Goal: Information Seeking & Learning: Find specific fact

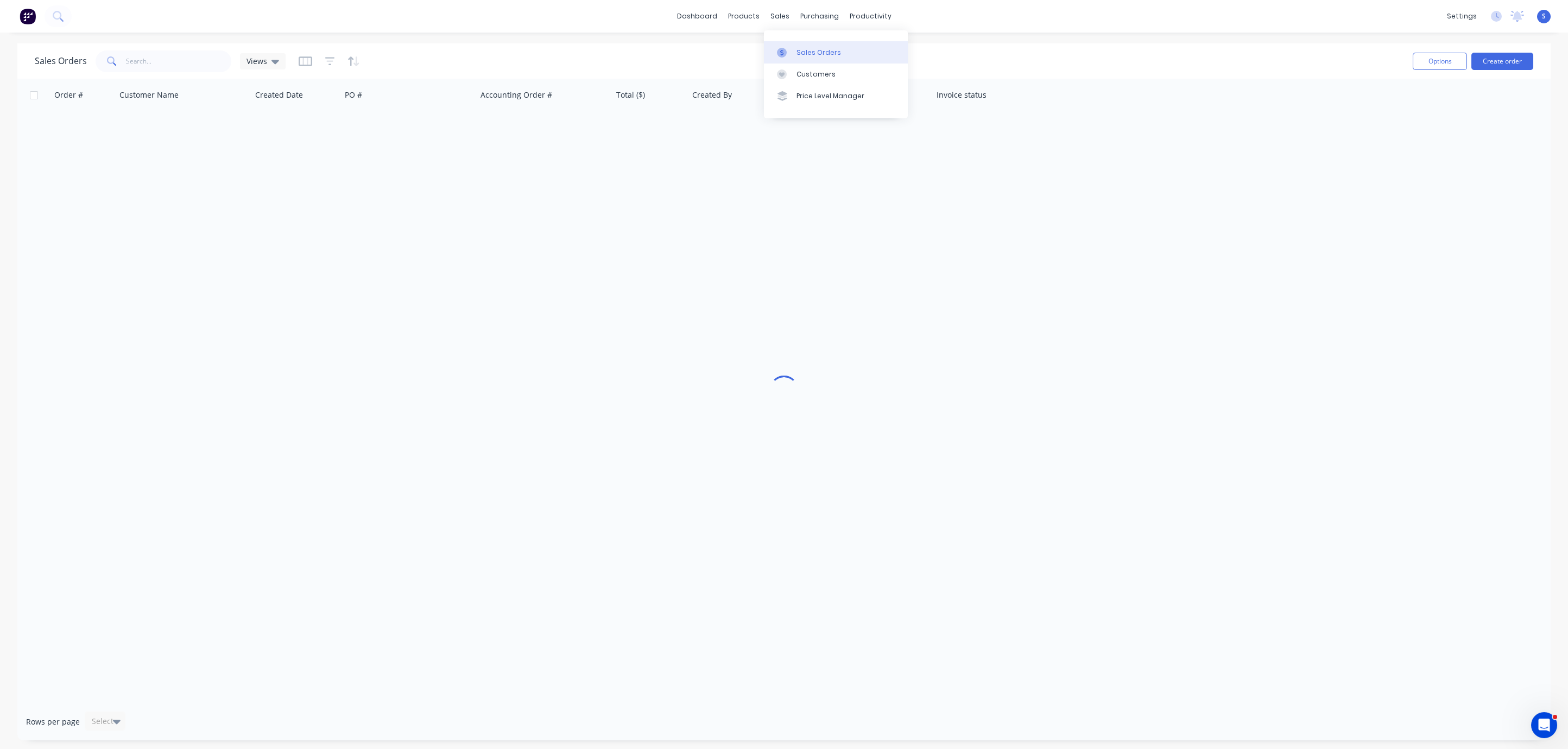
click at [807, 60] on link "Sales Orders" at bounding box center [836, 52] width 144 height 22
click at [159, 62] on input "text" at bounding box center [179, 61] width 106 height 22
type input "framing"
click at [331, 61] on icon "button" at bounding box center [330, 61] width 10 height 11
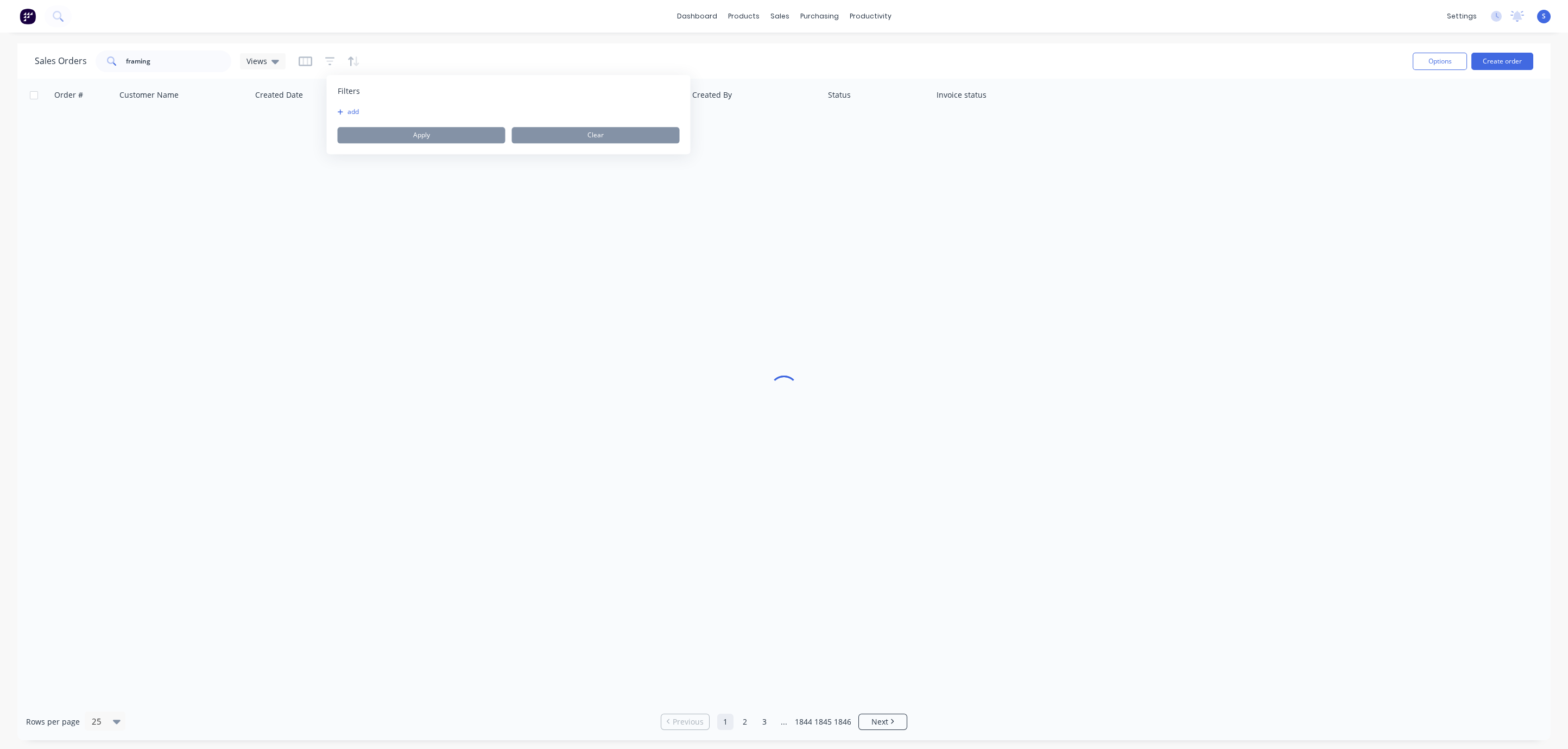
click at [337, 108] on div "Filters add Apply Clear" at bounding box center [508, 114] width 363 height 79
click at [340, 111] on icon "button" at bounding box center [340, 112] width 6 height 7
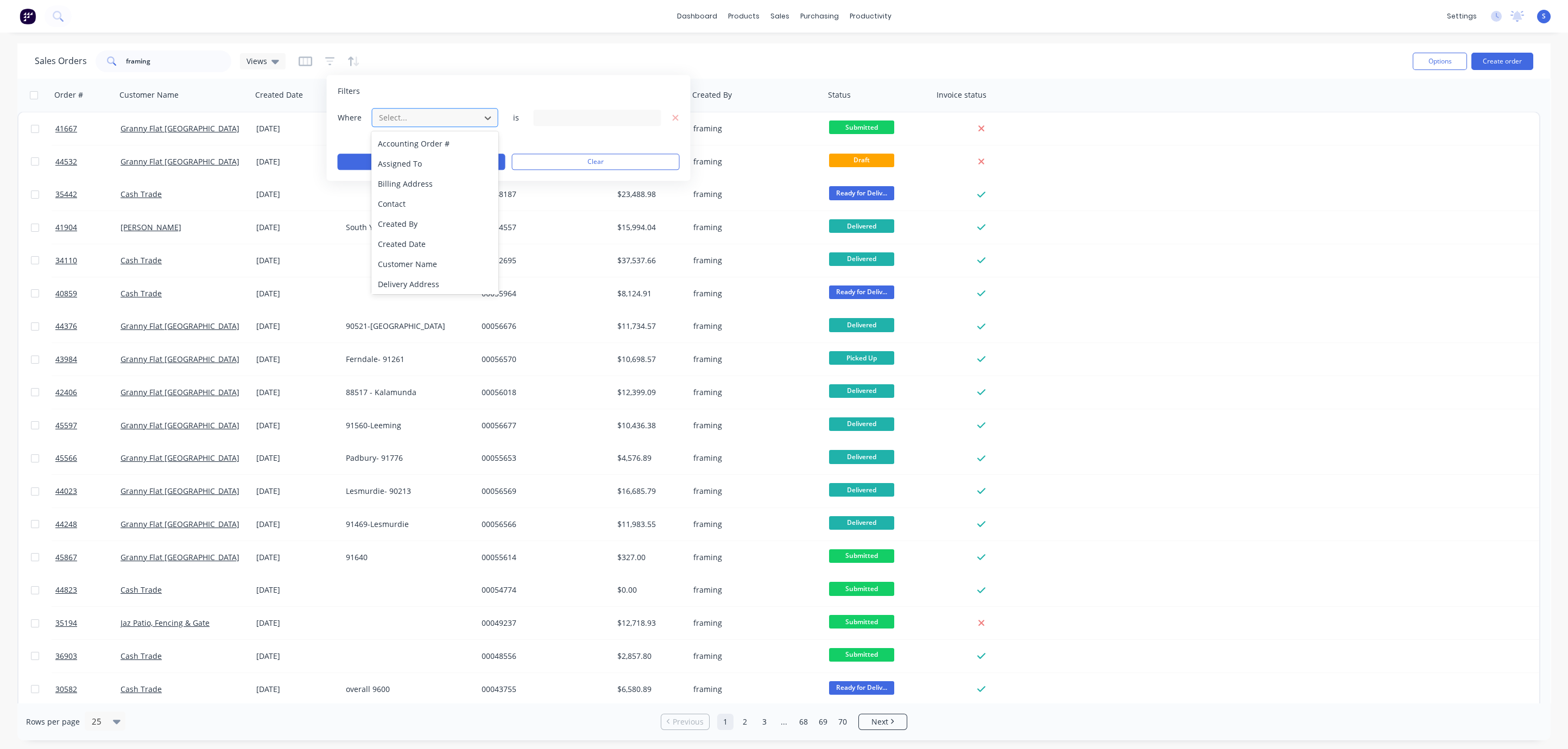
click at [409, 114] on div at bounding box center [427, 118] width 97 height 13
click at [583, 31] on div "dashboard products sales purchasing productivity dashboard products Product Cat…" at bounding box center [784, 16] width 1568 height 33
click at [677, 94] on icon "button" at bounding box center [672, 94] width 10 height 9
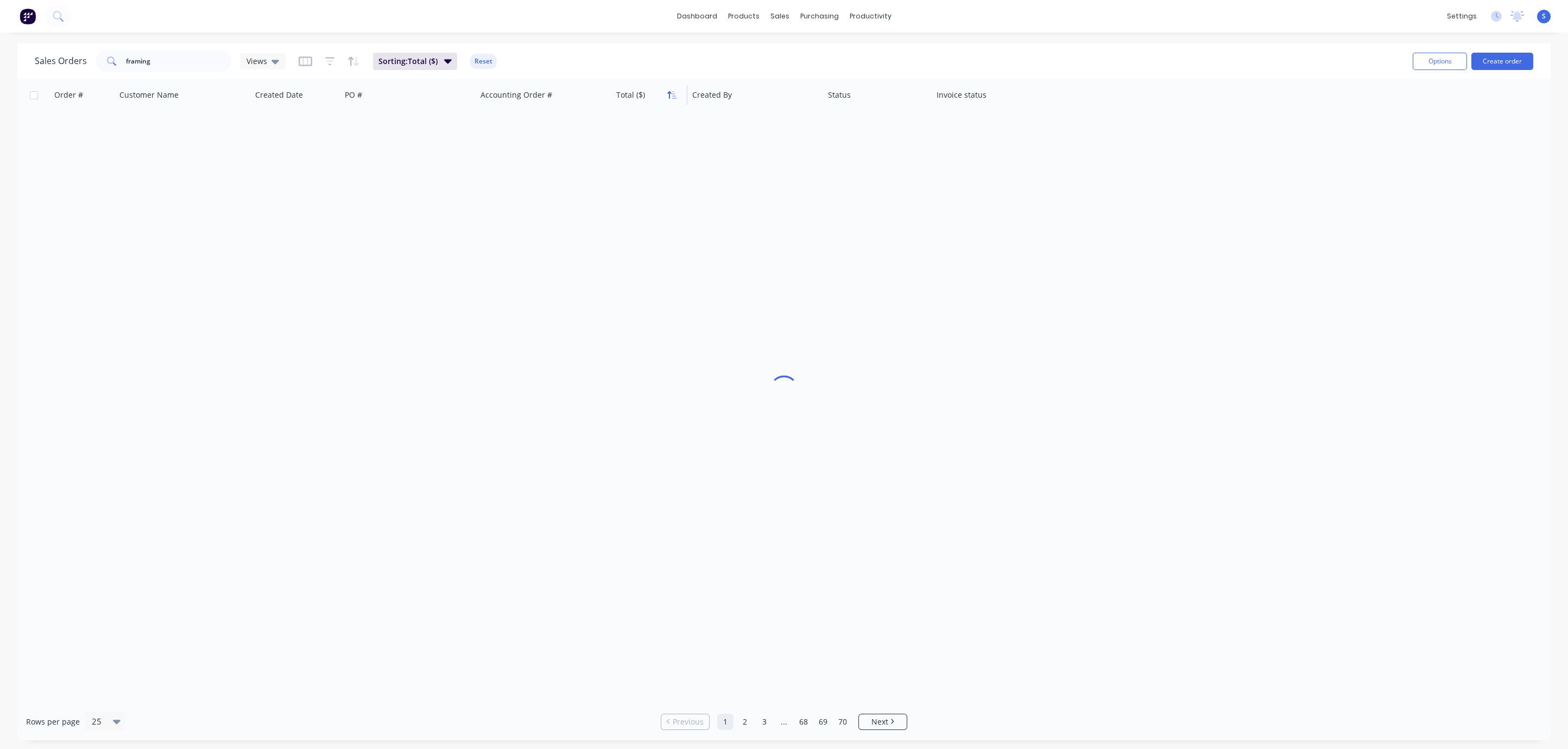
click at [674, 95] on icon "button" at bounding box center [674, 94] width 5 height 7
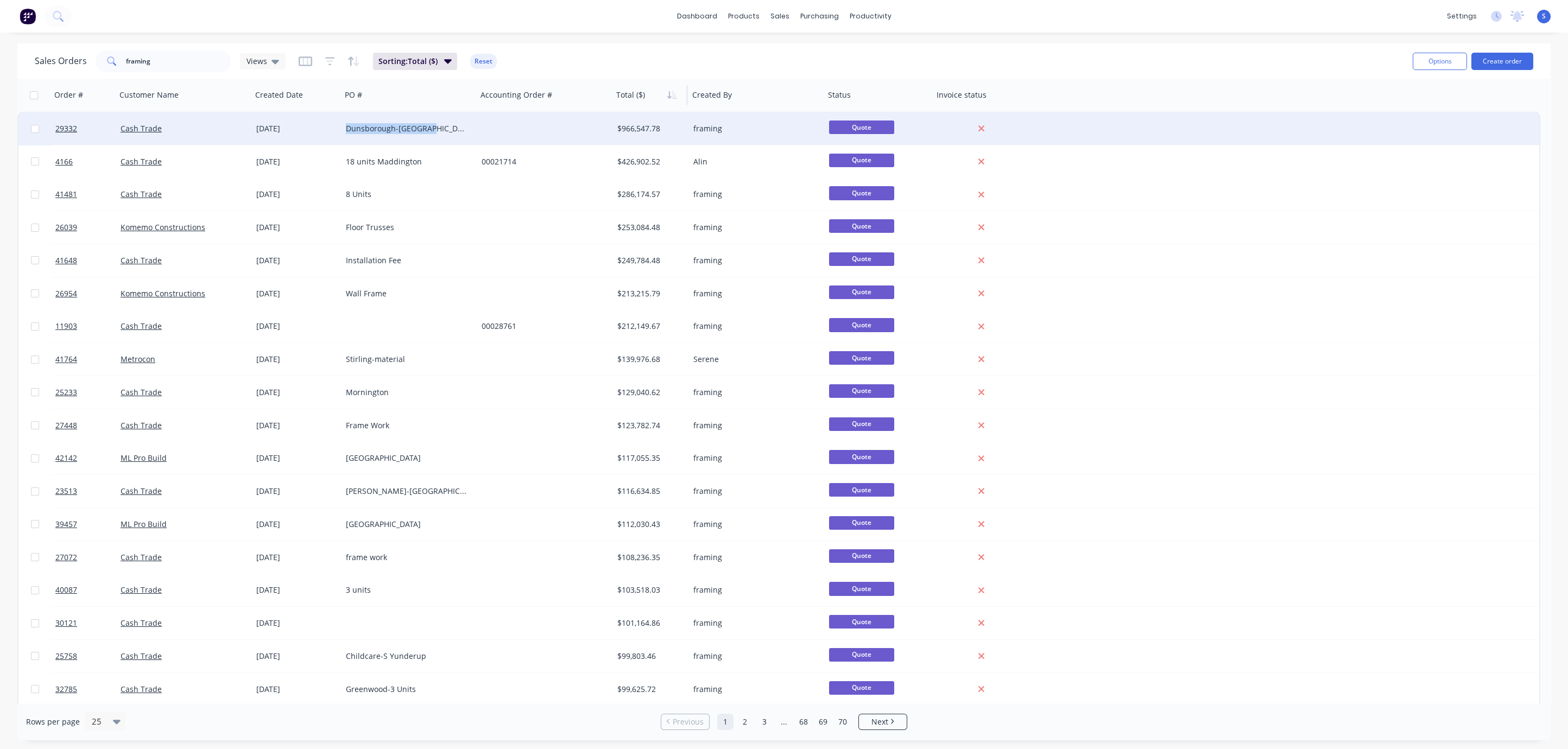
drag, startPoint x: 345, startPoint y: 130, endPoint x: 430, endPoint y: 134, distance: 85.1
click at [430, 134] on div "Dunsborough-Caves Rd" at bounding box center [409, 128] width 136 height 33
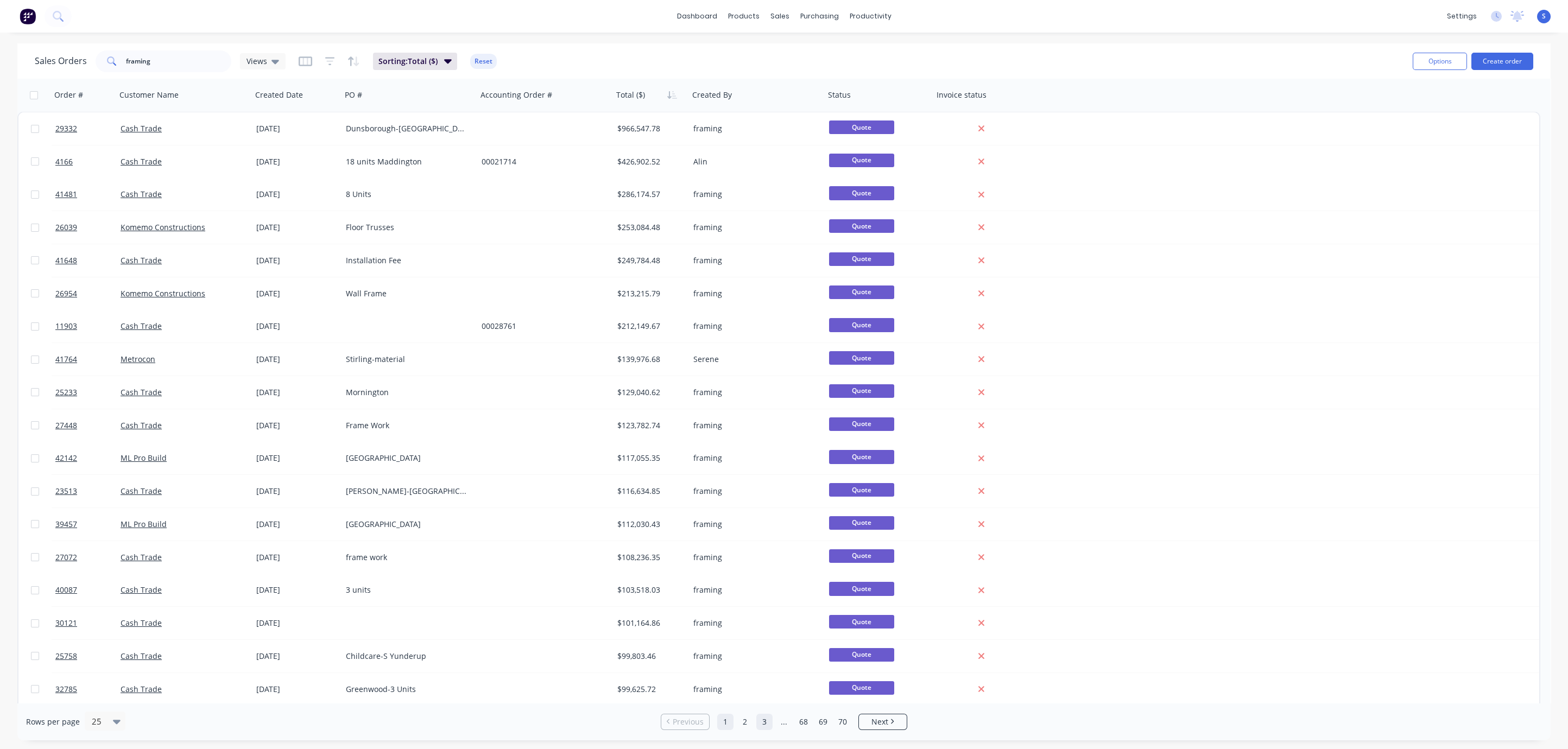
click at [751, 721] on link "2" at bounding box center [745, 722] width 17 height 17
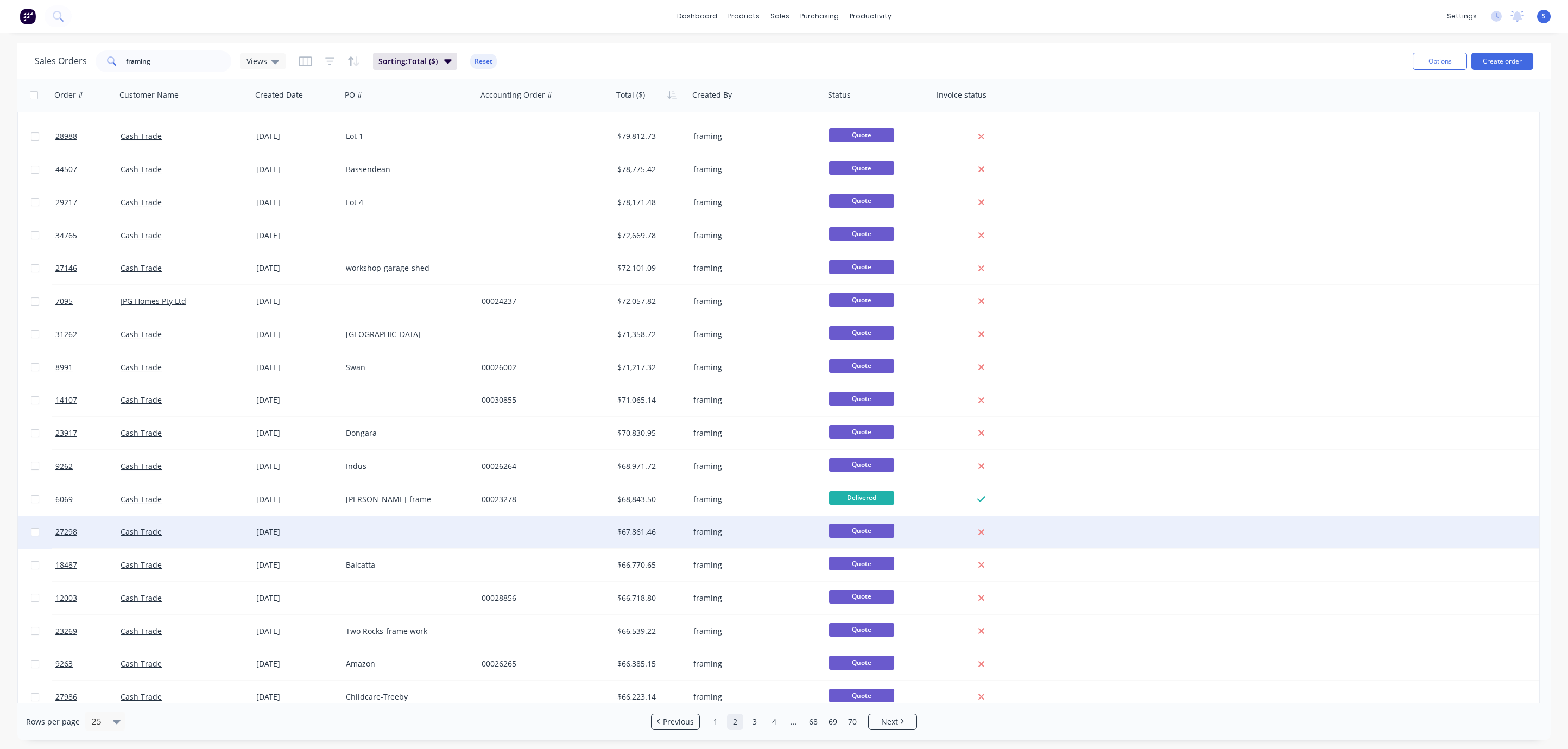
scroll to position [232, 0]
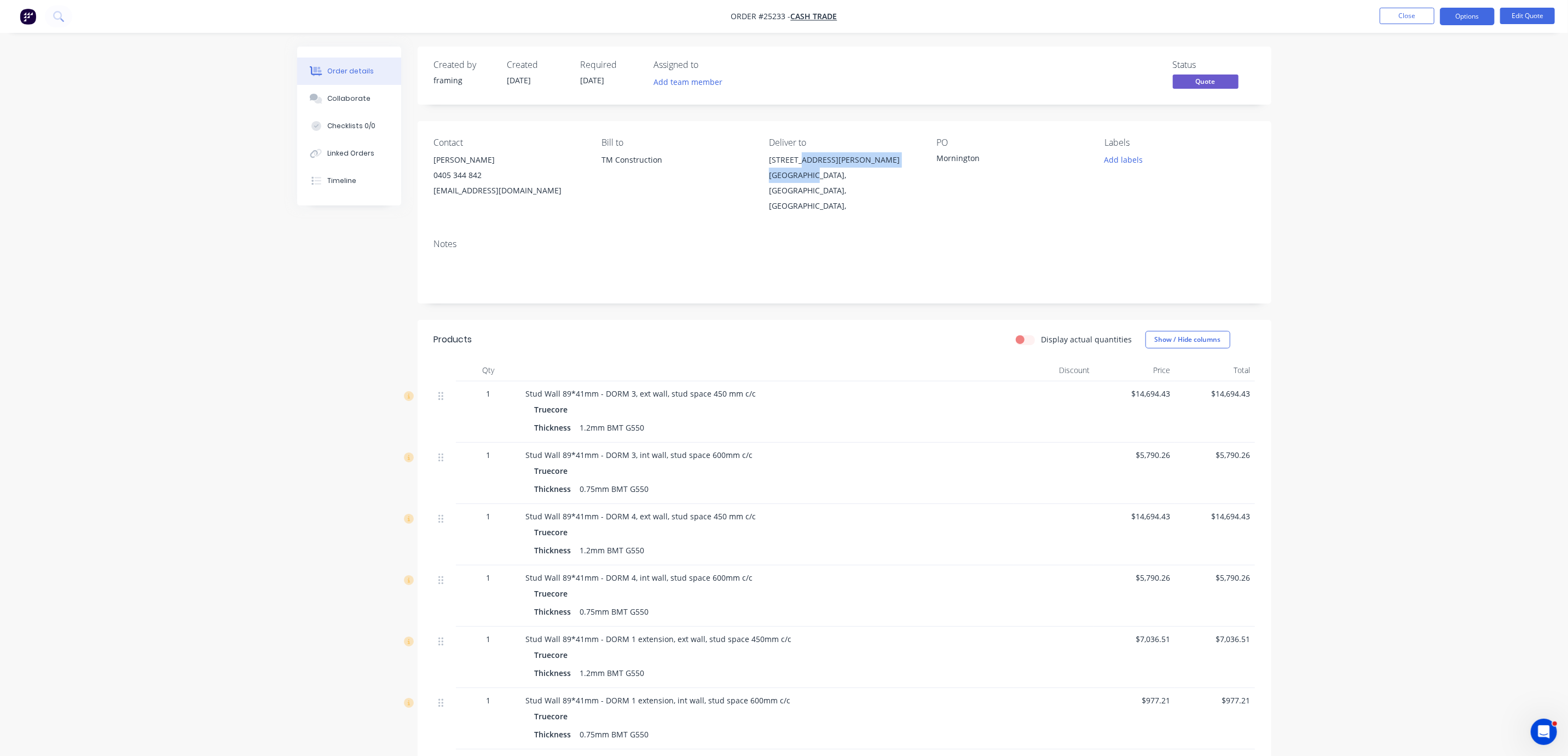
drag, startPoint x: 802, startPoint y: 164, endPoint x: 817, endPoint y: 184, distance: 25.0
click at [817, 184] on div "[STREET_ADDRESS][PERSON_NAME]," at bounding box center [844, 183] width 150 height 62
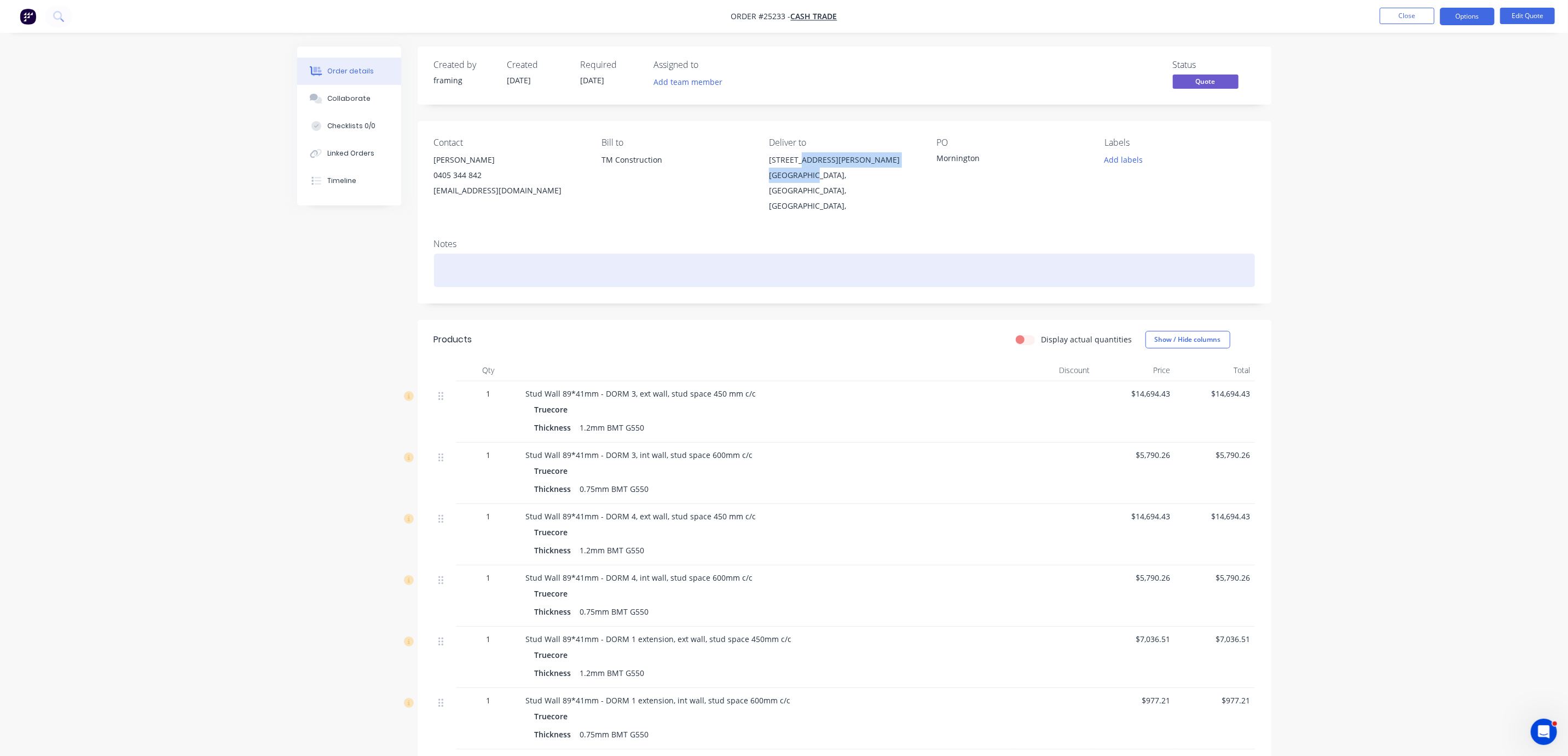
copy div "[STREET_ADDRESS][PERSON_NAME],"
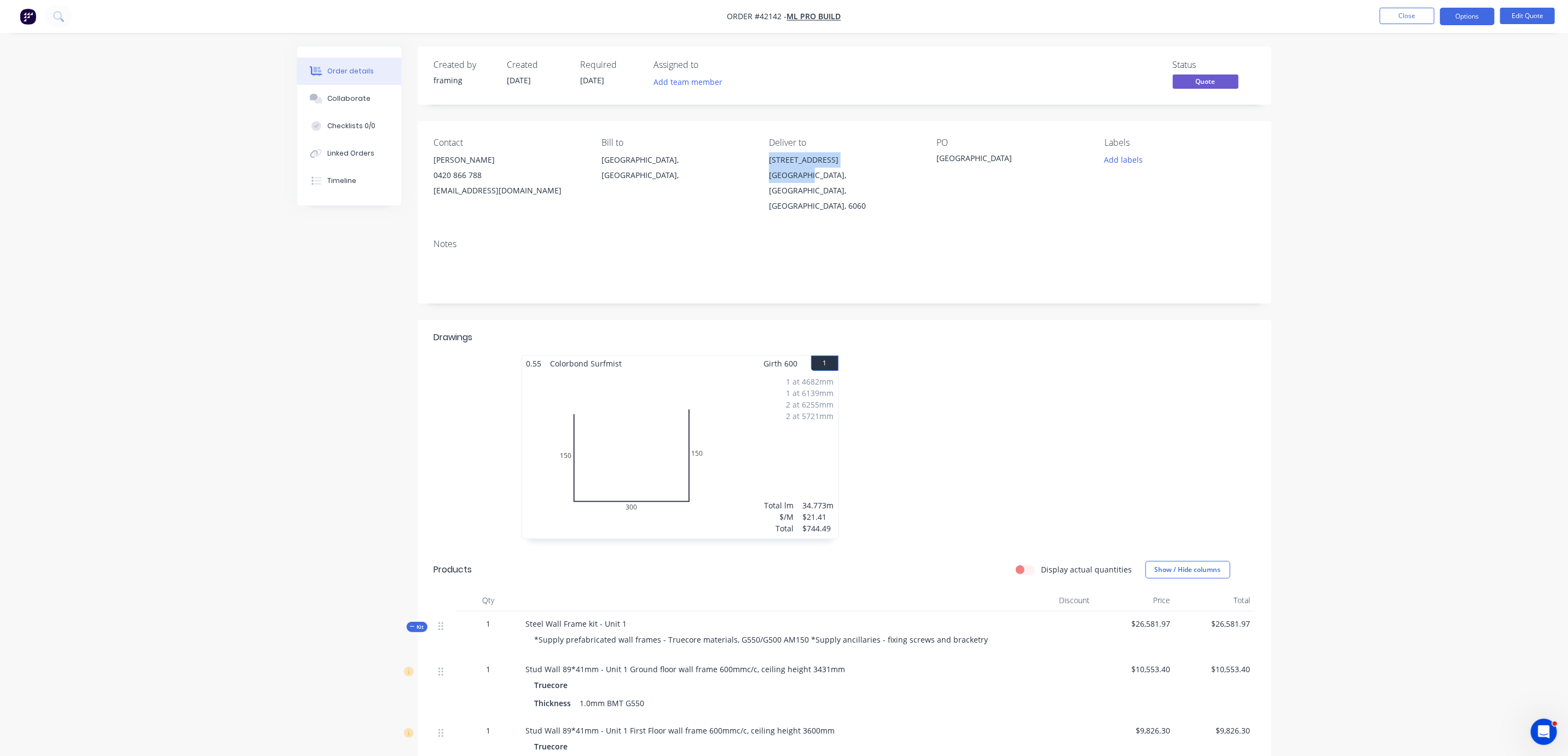
drag, startPoint x: 768, startPoint y: 164, endPoint x: 804, endPoint y: 190, distance: 44.4
click at [804, 190] on div "Contact Lee Hoang 0420 866 788 mlprobuild@yahoo.com Bill to Western Australia, …" at bounding box center [844, 176] width 854 height 109
copy div "7 Beaver St Tuart Hill"
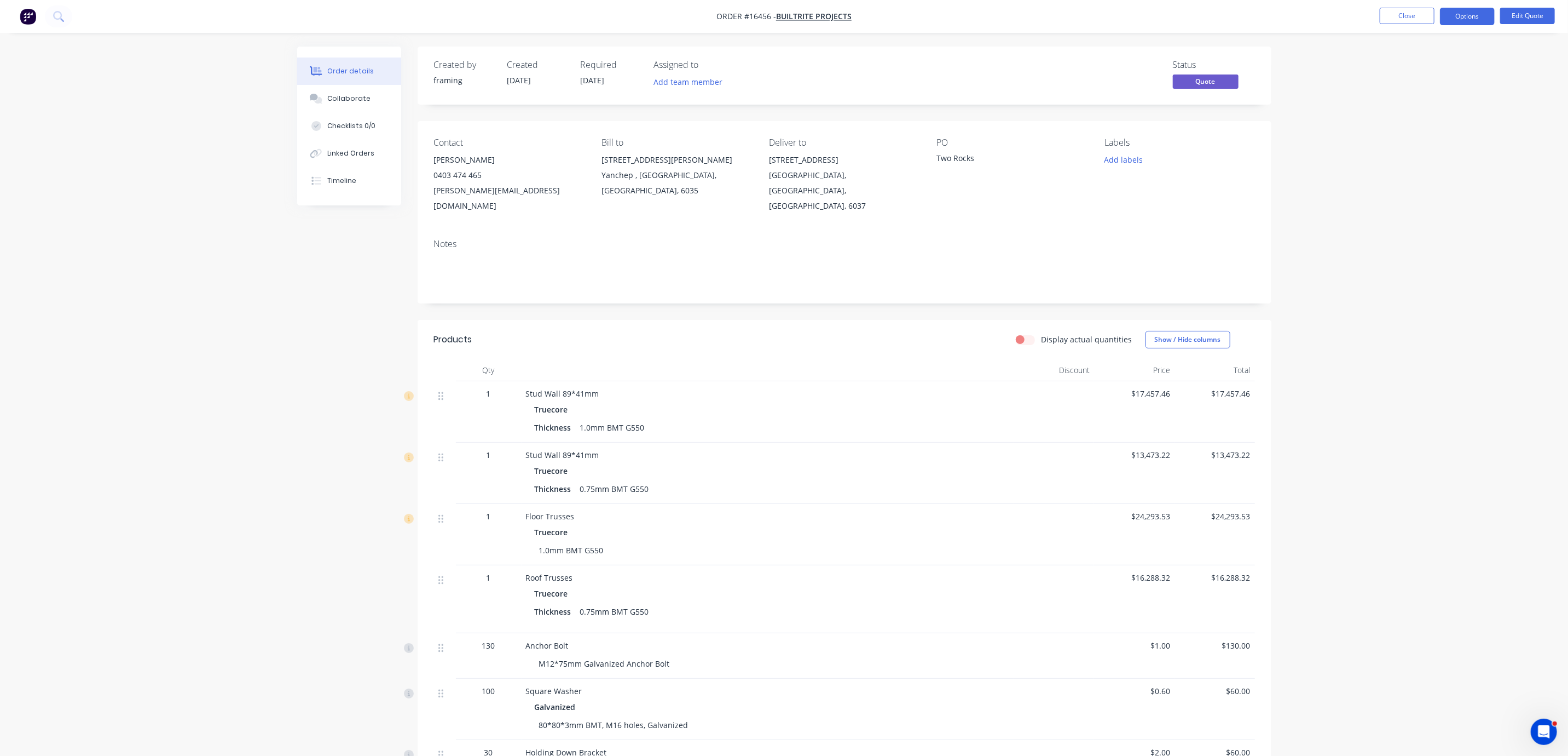
drag, startPoint x: 767, startPoint y: 162, endPoint x: 866, endPoint y: 170, distance: 99.3
click at [866, 170] on div "Contact Jon Reardon 0403 474 465 Jon@builtriteprojects.com.au Bill to 34 St And…" at bounding box center [844, 176] width 854 height 109
copy div "22 Damepattie Drive"
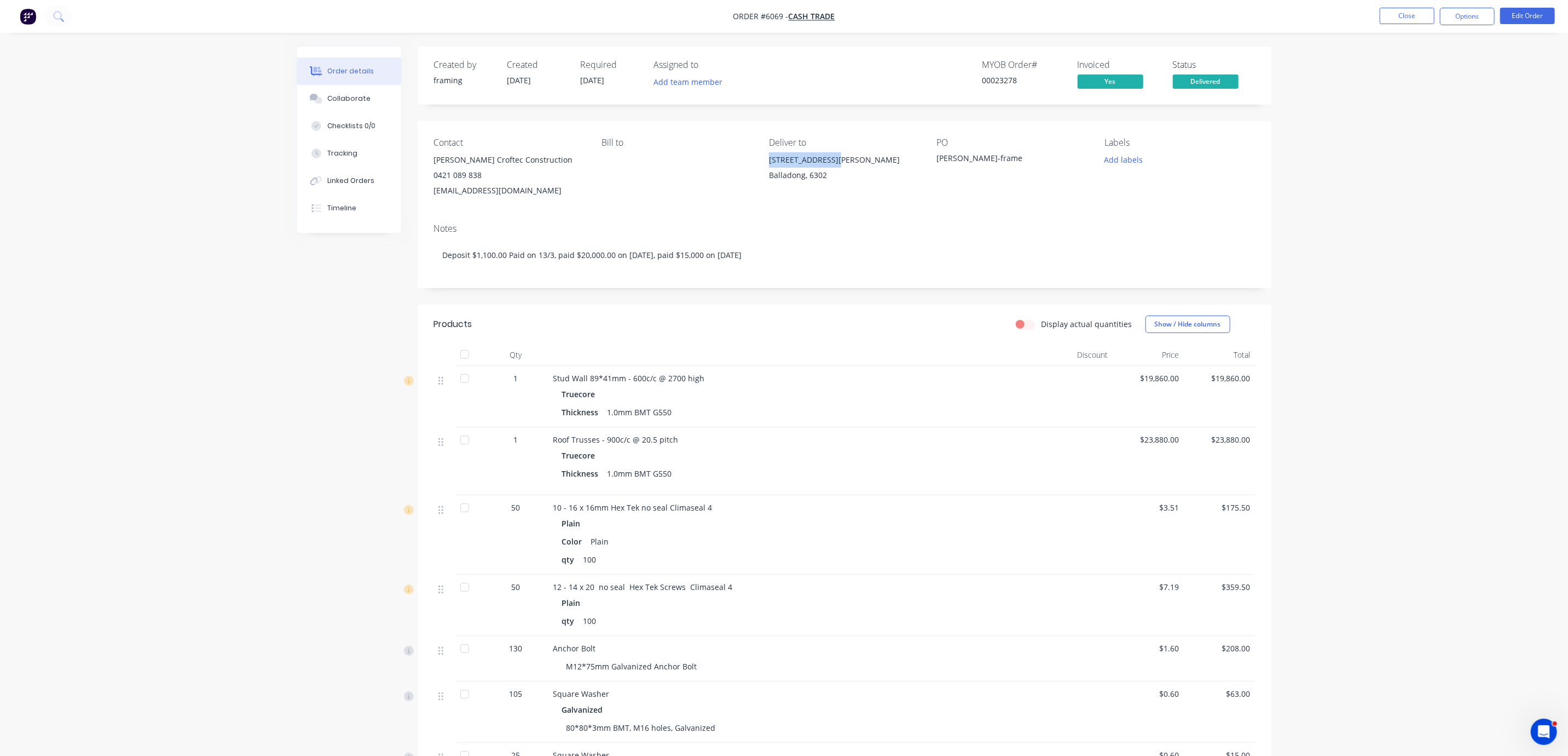
drag, startPoint x: 847, startPoint y: 165, endPoint x: 771, endPoint y: 172, distance: 76.3
click at [771, 168] on div "[STREET_ADDRESS][PERSON_NAME]" at bounding box center [844, 160] width 150 height 15
copy div "[STREET_ADDRESS][PERSON_NAME]"
